Goal: Information Seeking & Learning: Learn about a topic

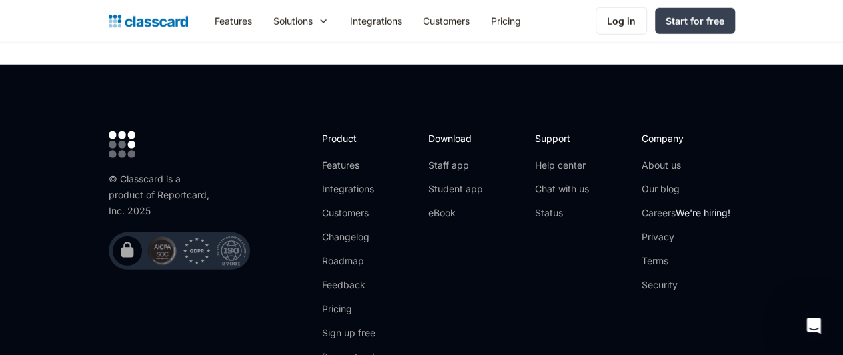
scroll to position [4351, 0]
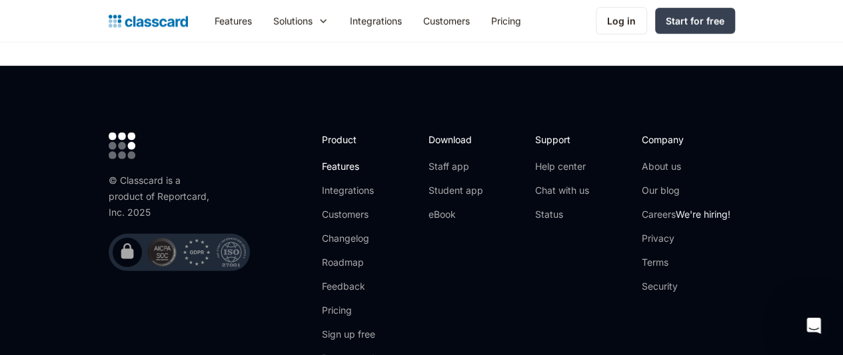
click at [322, 160] on link "Features" at bounding box center [357, 166] width 71 height 13
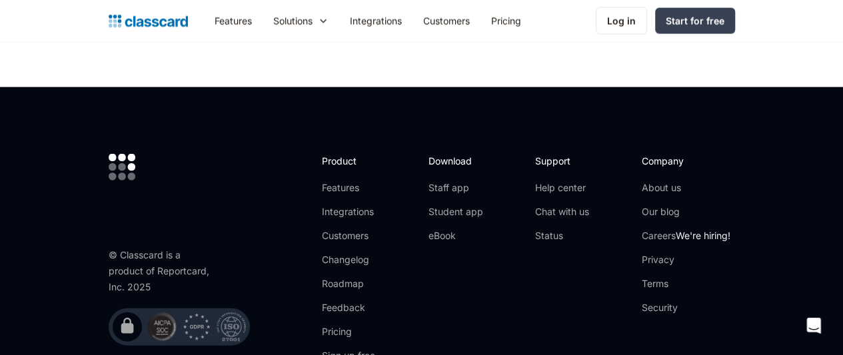
scroll to position [3985, 0]
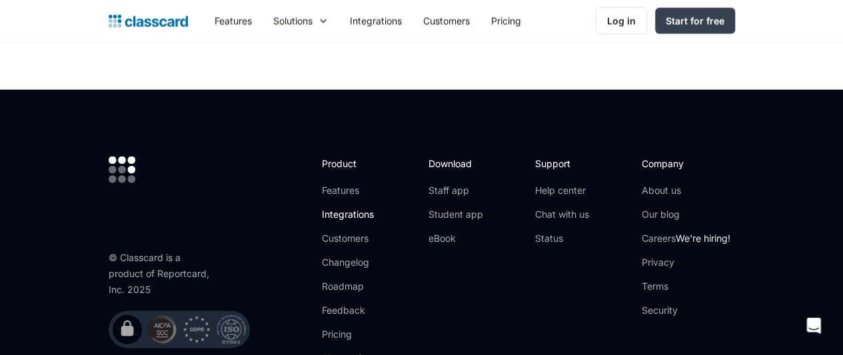
click at [326, 210] on link "Integrations" at bounding box center [357, 214] width 71 height 13
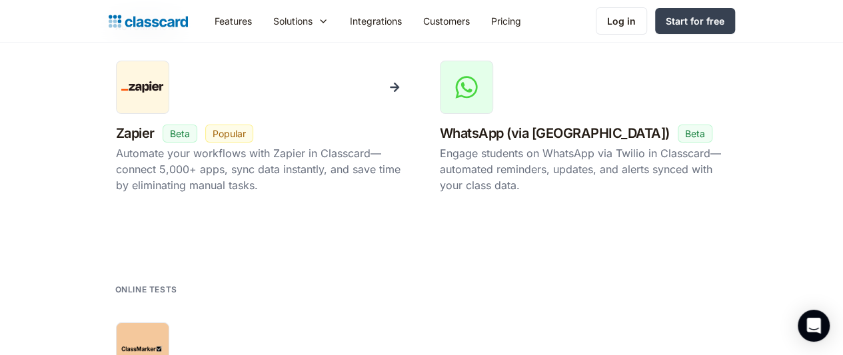
scroll to position [2410, 0]
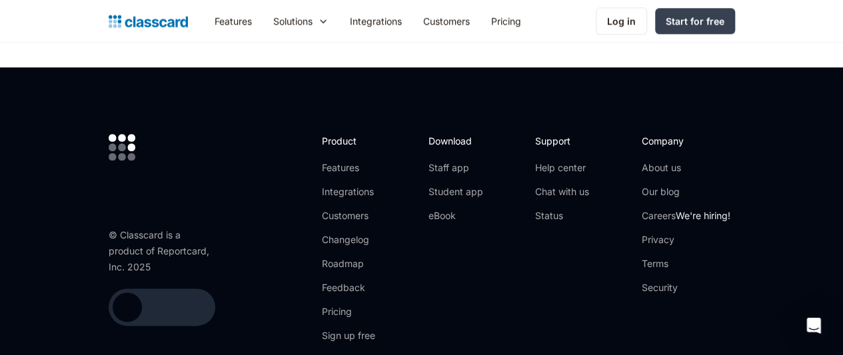
scroll to position [3212, 0]
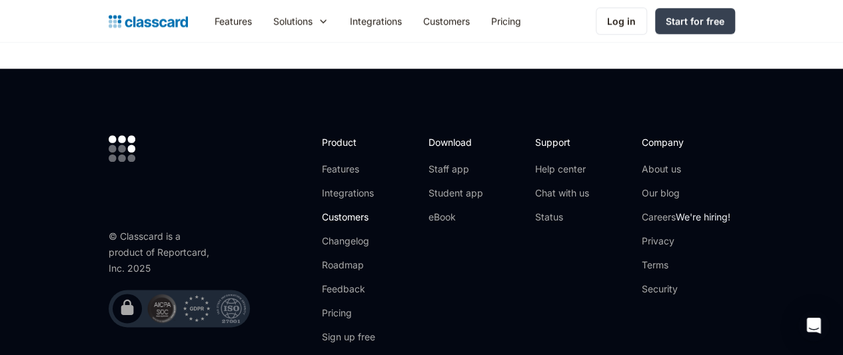
click at [322, 211] on link "Customers" at bounding box center [357, 217] width 71 height 13
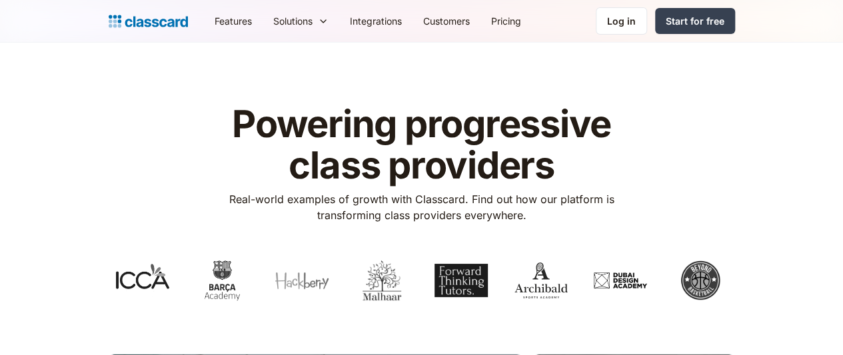
click at [320, 150] on h1 "Powering progressive class providers" at bounding box center [421, 145] width 423 height 82
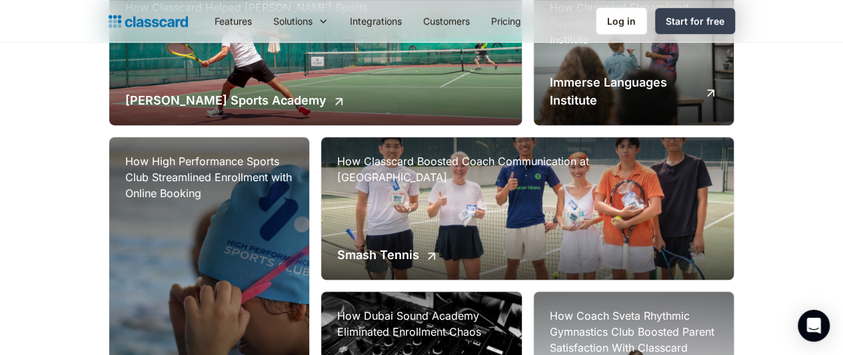
scroll to position [372, 0]
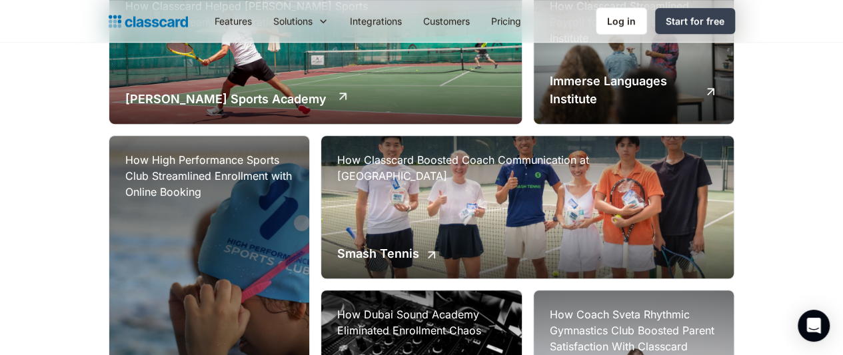
click at [336, 103] on img at bounding box center [343, 96] width 14 height 14
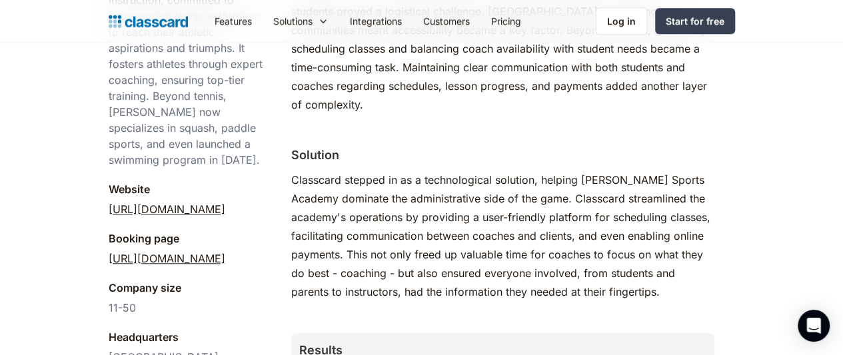
scroll to position [531, 0]
click at [151, 251] on link "[URL][DOMAIN_NAME]" at bounding box center [167, 259] width 117 height 16
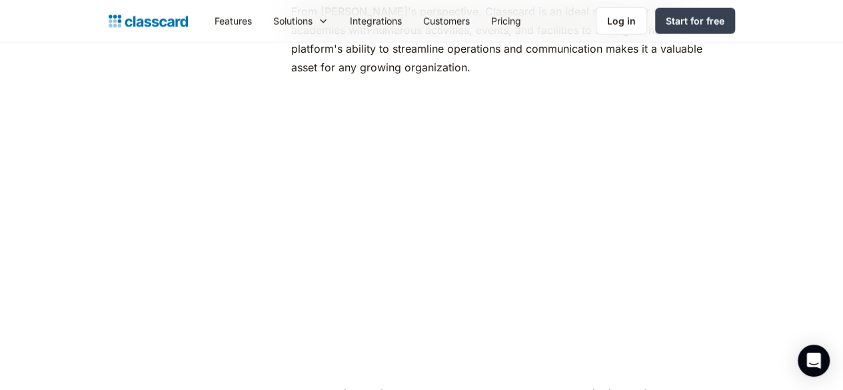
scroll to position [1638, 0]
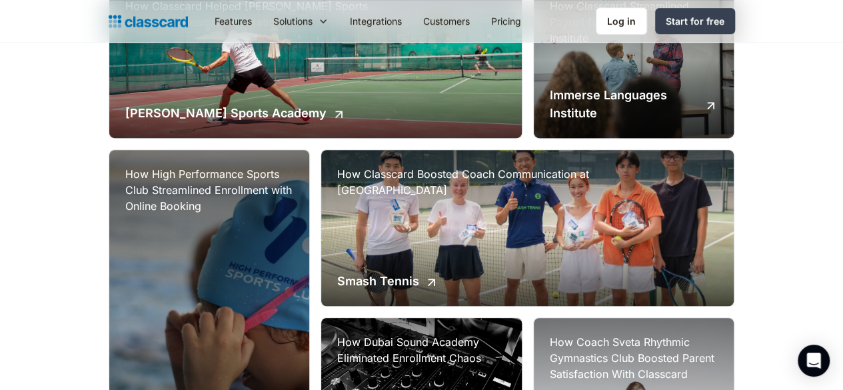
click at [11, 247] on header "Powering progressive class providers Real-world examples of growth with Classca…" at bounding box center [421, 252] width 843 height 1164
click at [480, 14] on link "Pricing" at bounding box center [505, 21] width 51 height 30
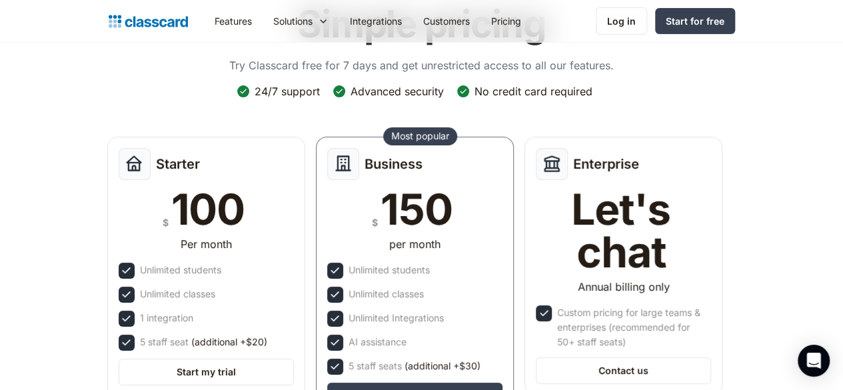
scroll to position [106, 0]
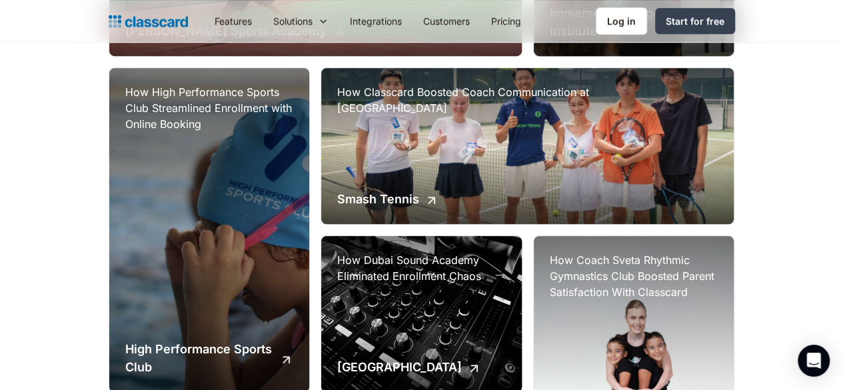
scroll to position [454, 0]
